Goal: Task Accomplishment & Management: Manage account settings

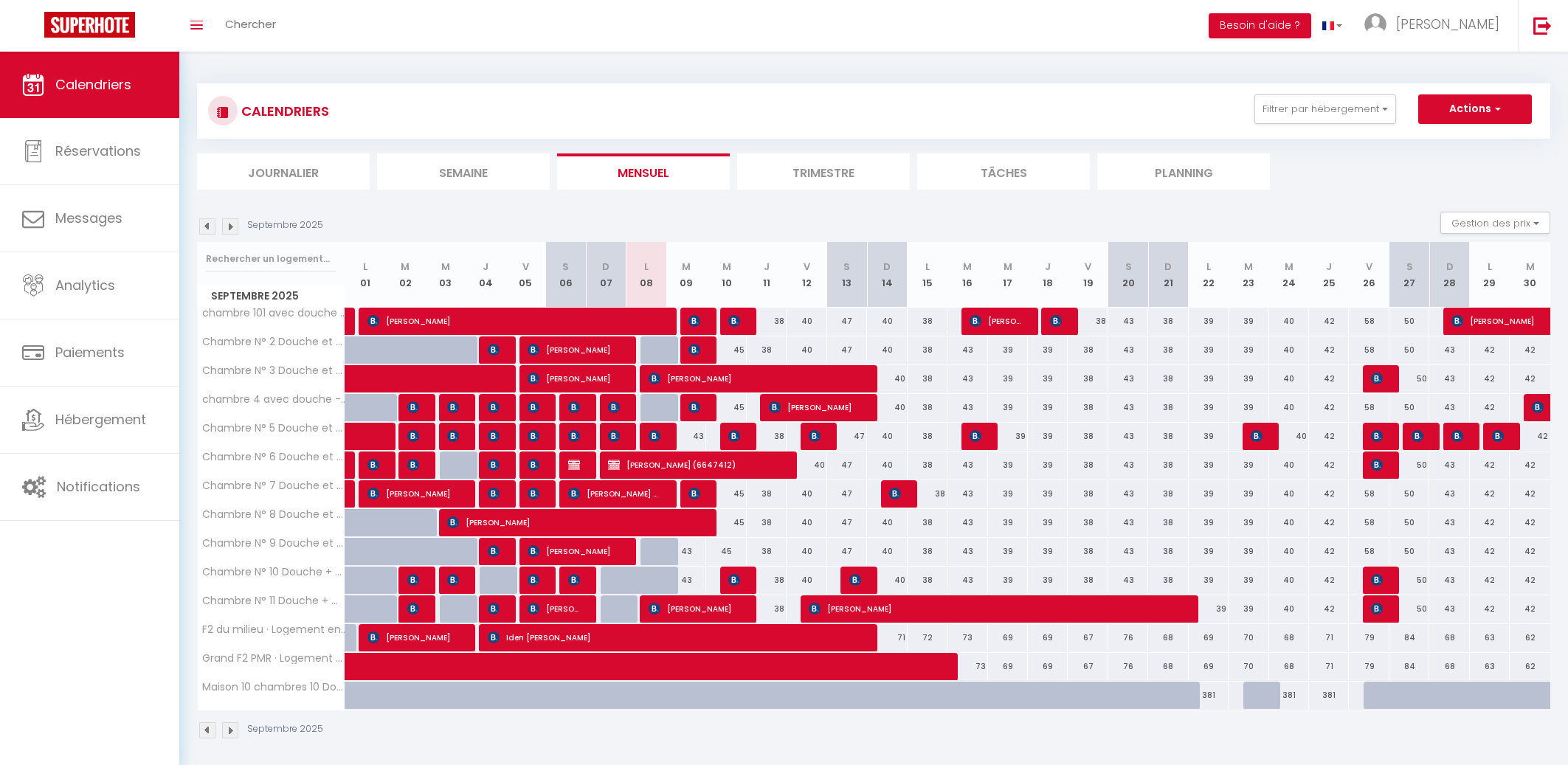
select select
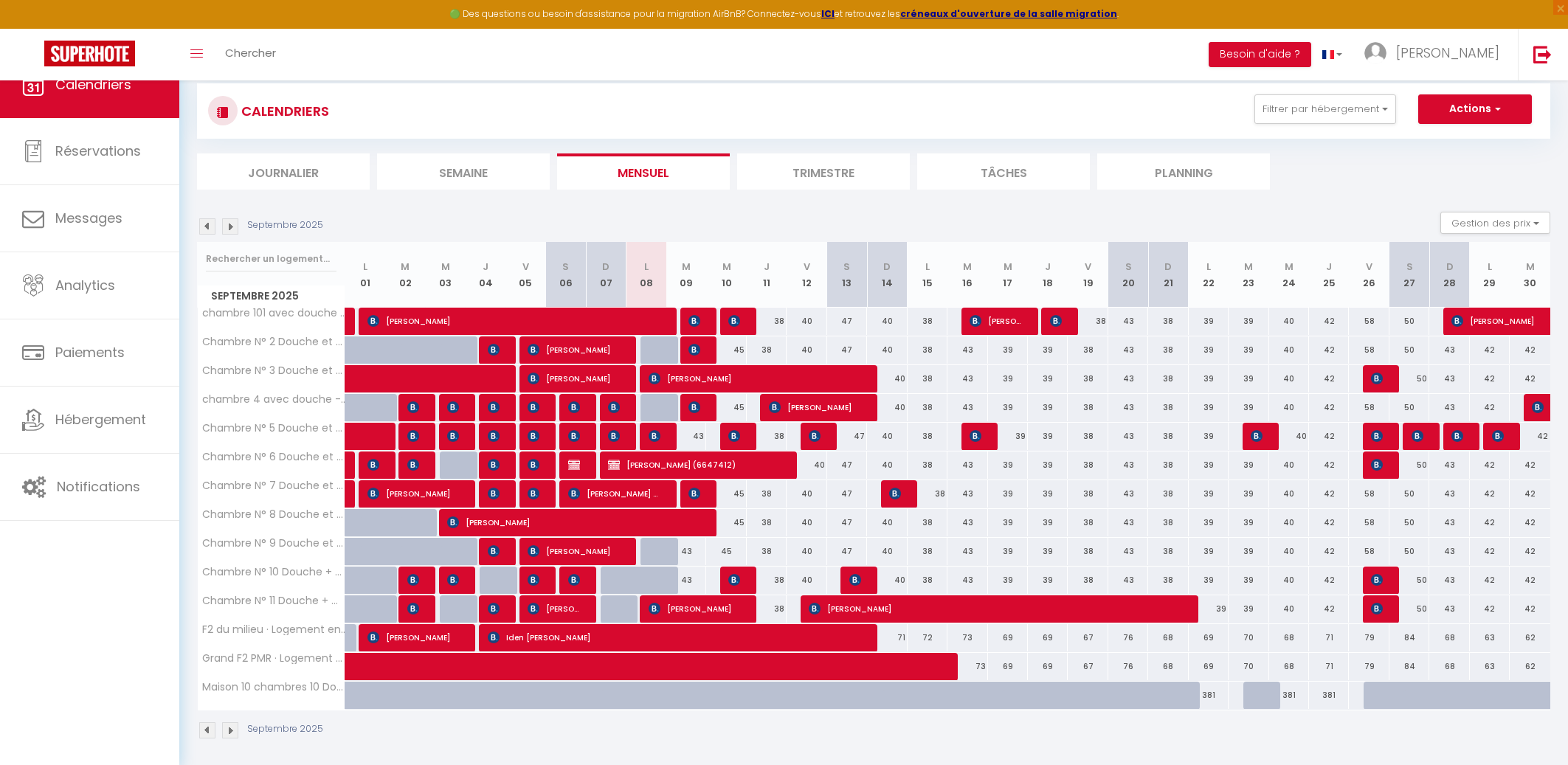
select select
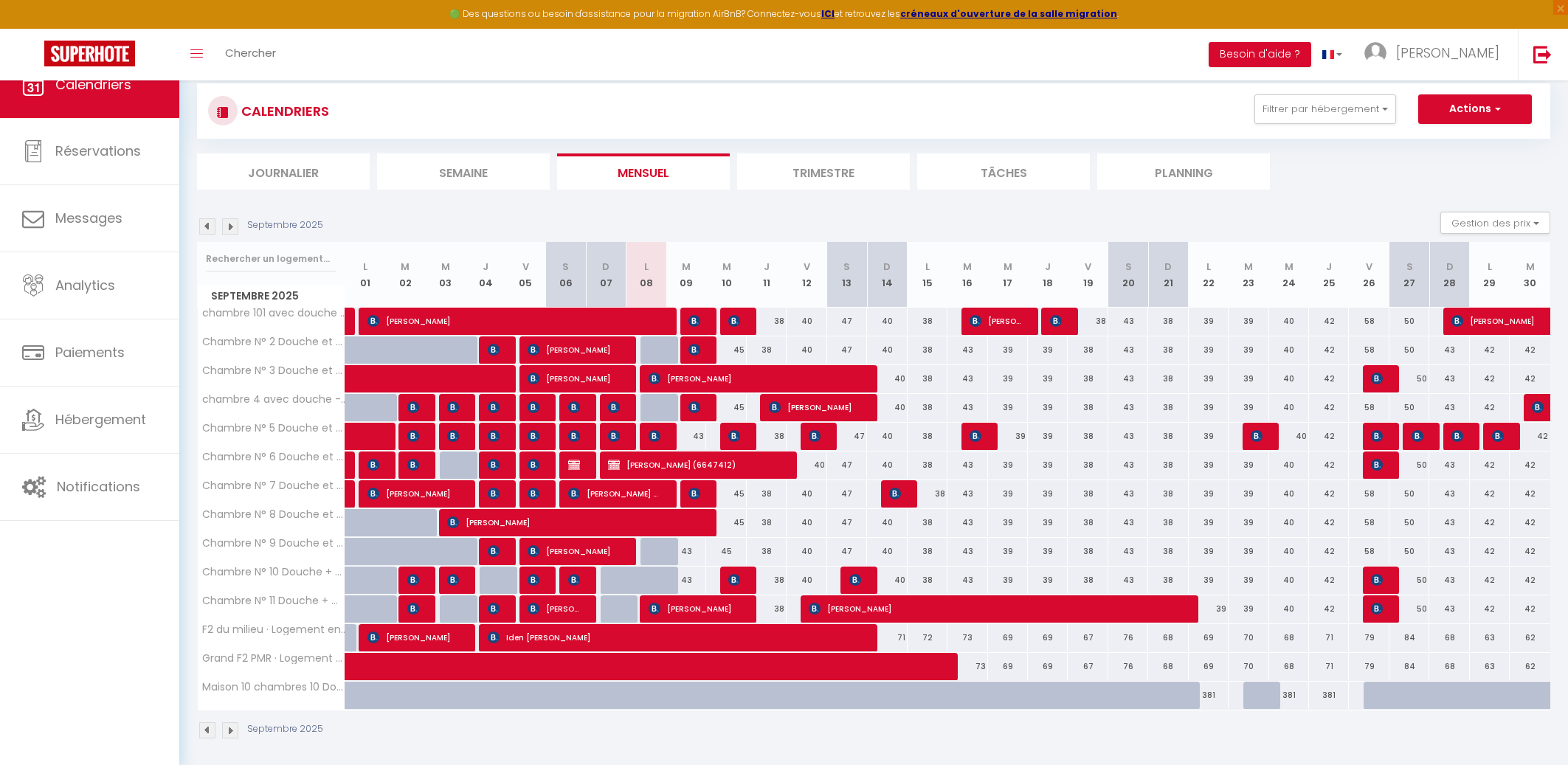
select select
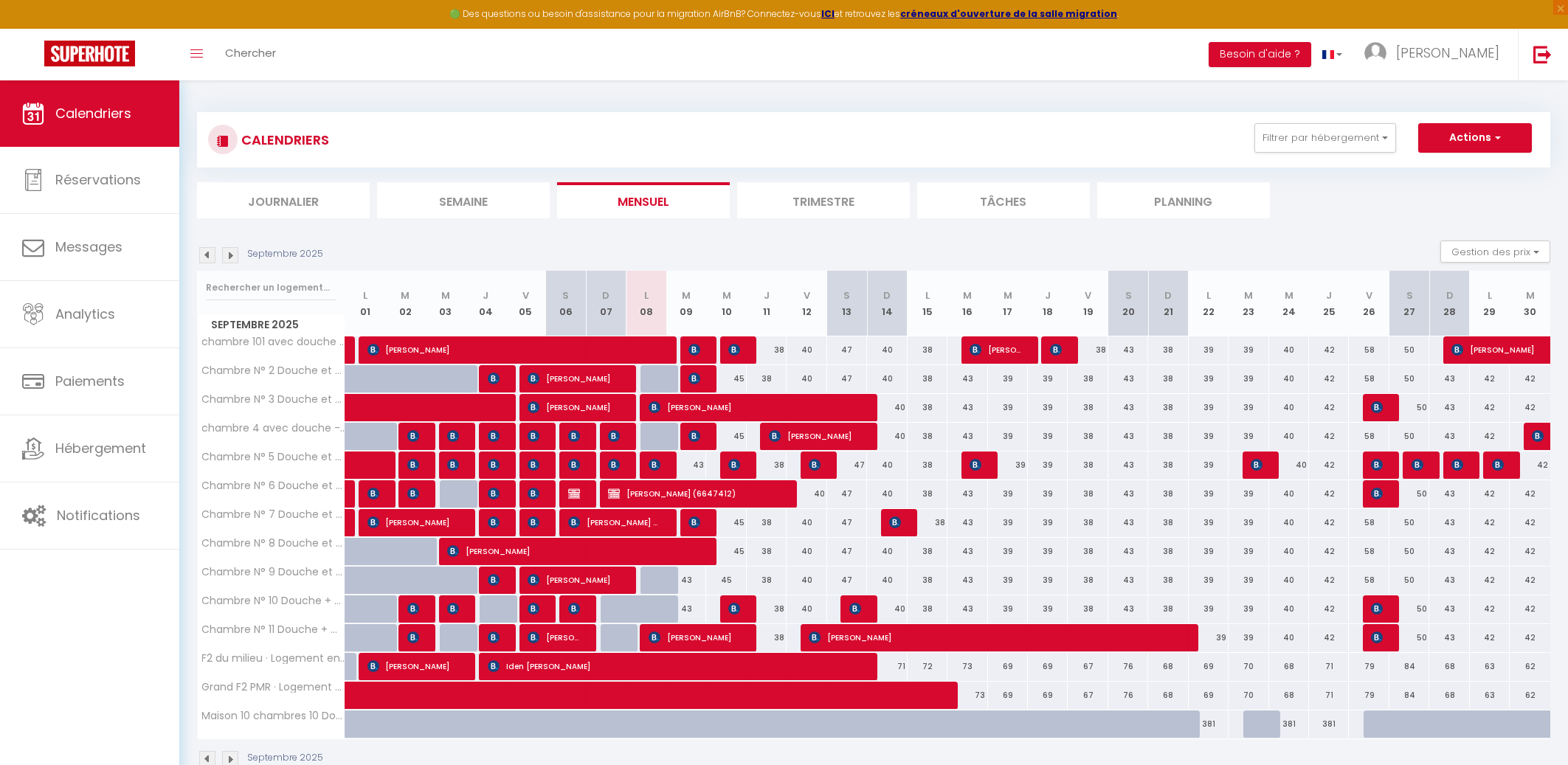
click at [655, 460] on img at bounding box center [654, 464] width 11 height 11
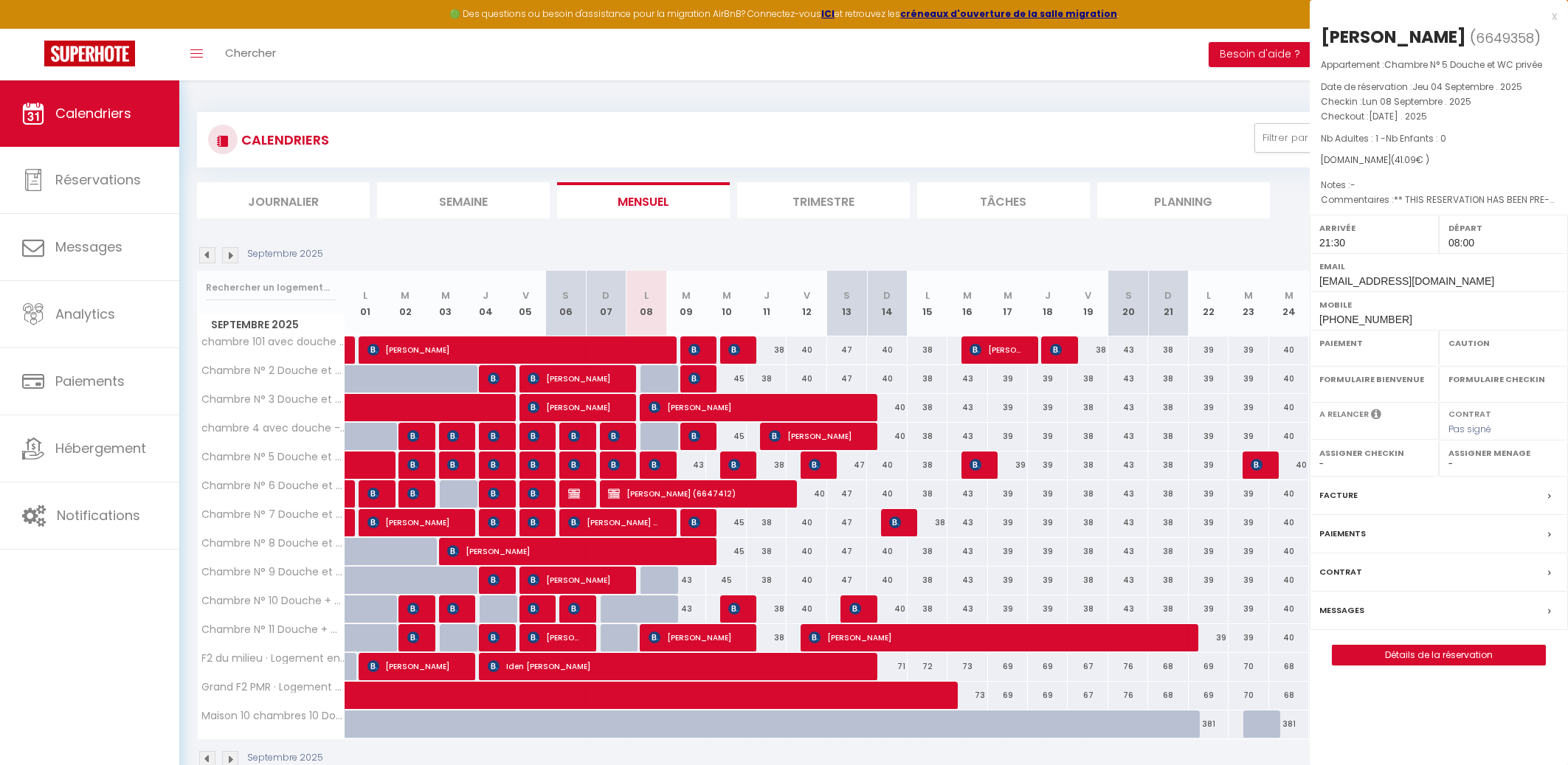
select select "OK"
select select "KO"
select select "1"
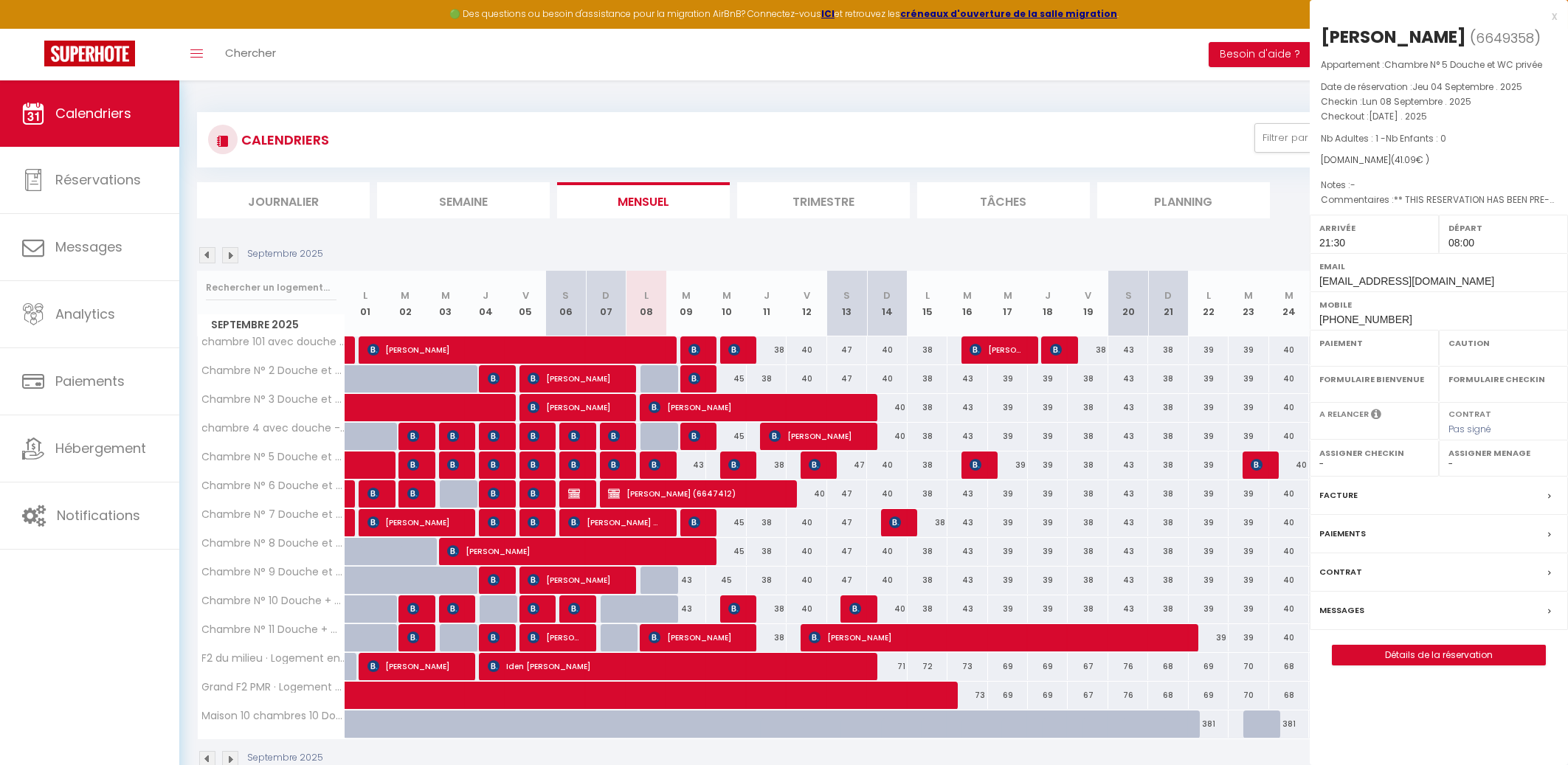
select select
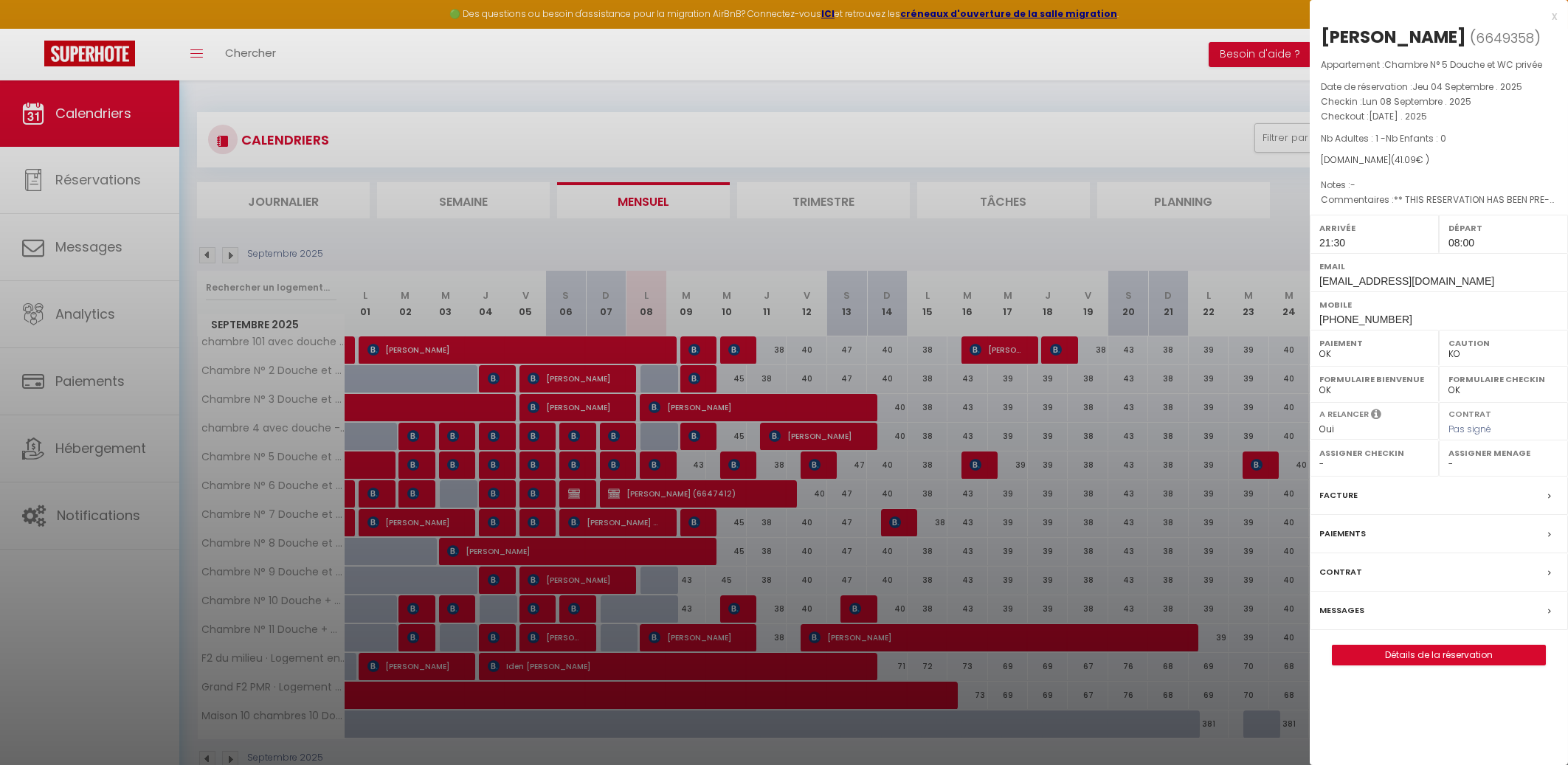
click at [650, 461] on div at bounding box center [784, 382] width 1568 height 765
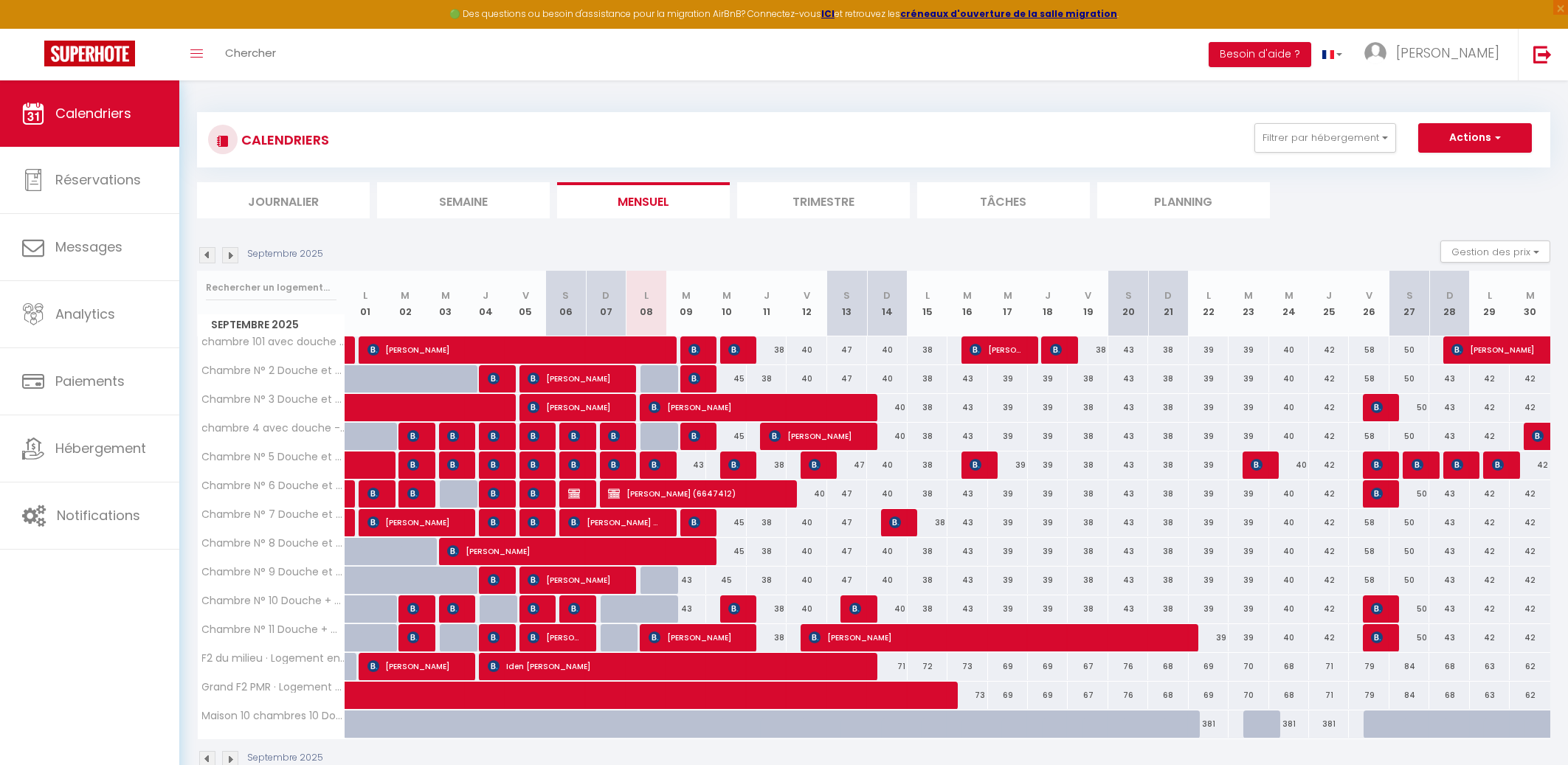
click at [650, 461] on img at bounding box center [654, 464] width 11 height 11
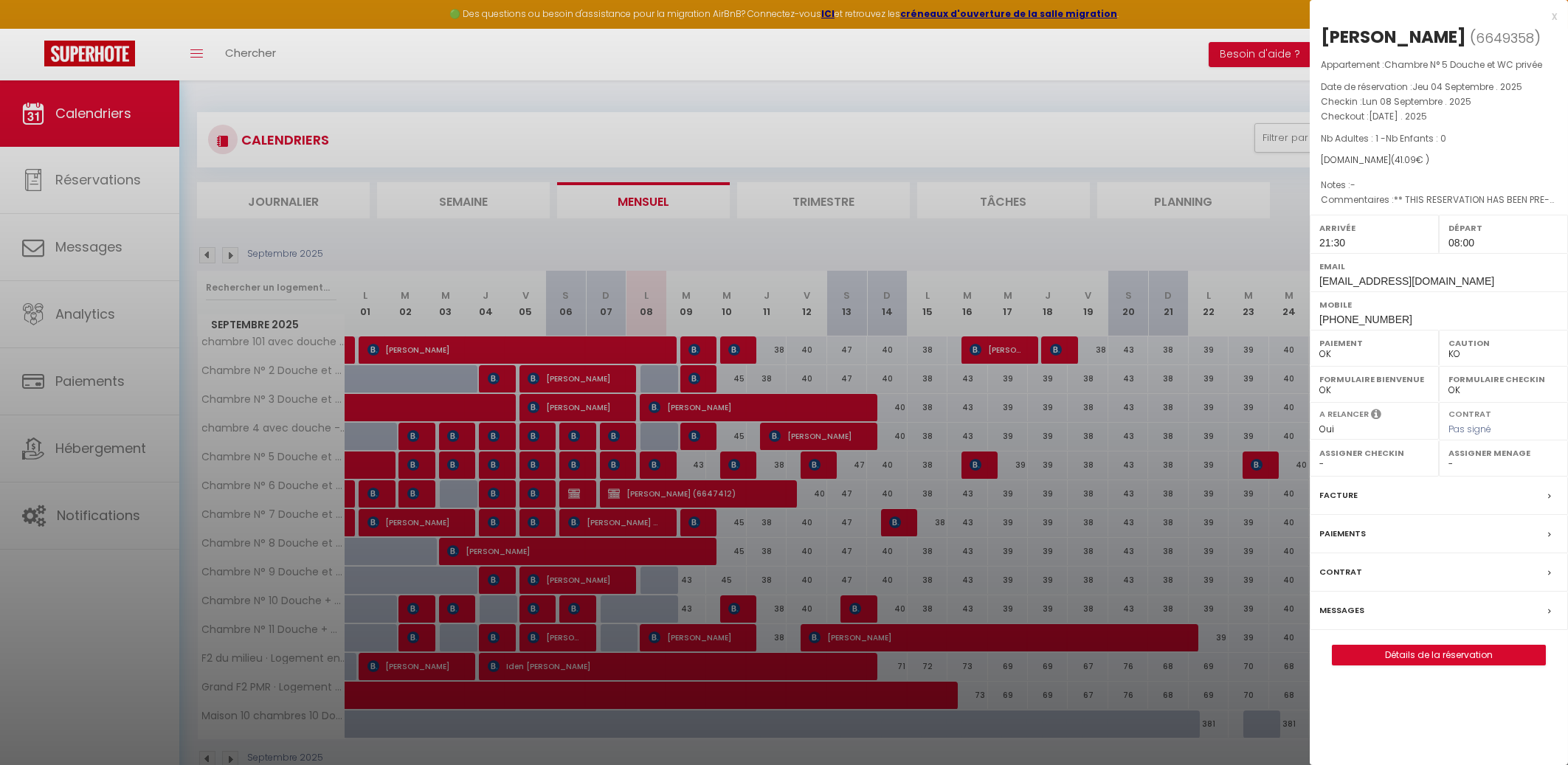
click at [1554, 16] on div "x" at bounding box center [1433, 16] width 247 height 18
